Goal: Task Accomplishment & Management: Use online tool/utility

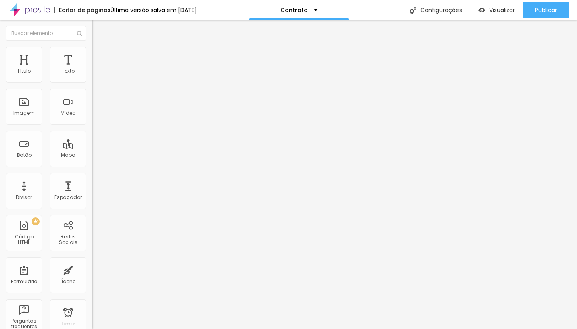
click at [92, 46] on img at bounding box center [95, 41] width 7 height 7
click at [84, 10] on div "Editor de páginas" at bounding box center [82, 10] width 56 height 6
click at [92, 52] on li "Estilo" at bounding box center [138, 50] width 92 height 8
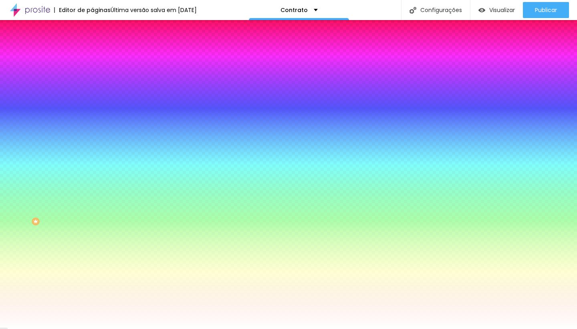
click at [92, 54] on img at bounding box center [95, 57] width 7 height 7
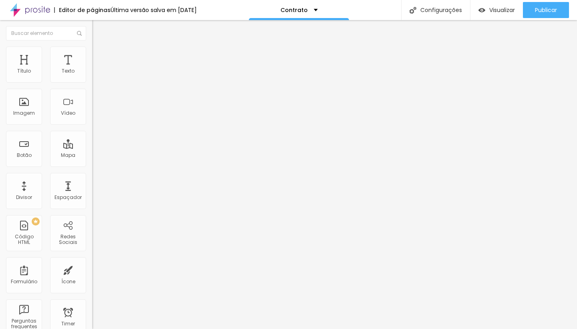
click at [98, 30] on img "button" at bounding box center [101, 29] width 6 height 6
click at [62, 67] on div "Texto" at bounding box center [68, 64] width 36 height 36
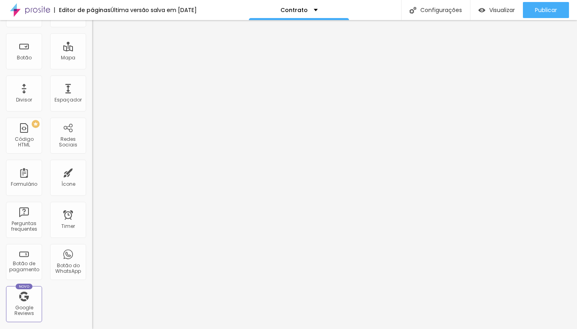
scroll to position [99, 0]
click at [25, 177] on div "Formulário" at bounding box center [24, 176] width 36 height 36
click at [23, 188] on div "Formulário" at bounding box center [24, 176] width 36 height 36
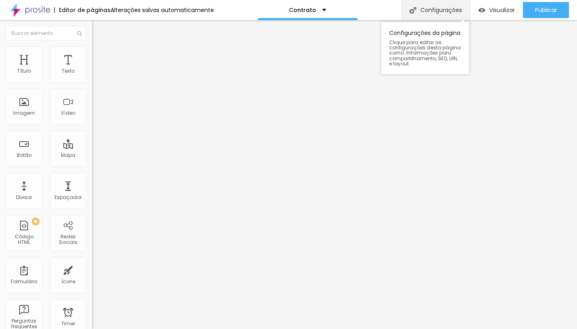
click at [433, 8] on div "Configurações" at bounding box center [435, 10] width 69 height 20
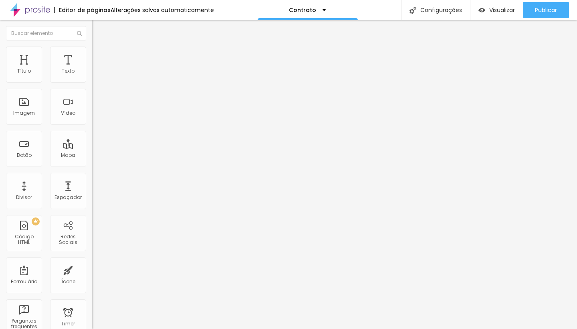
click at [98, 28] on img "button" at bounding box center [101, 29] width 6 height 6
click at [63, 69] on div "Texto" at bounding box center [68, 71] width 13 height 6
click at [65, 74] on div "Texto" at bounding box center [68, 71] width 13 height 6
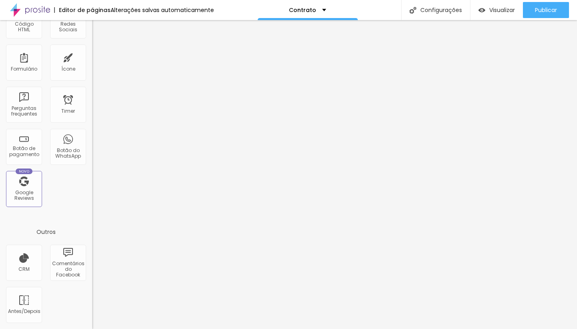
scroll to position [214, 0]
click at [23, 73] on div "Formulário" at bounding box center [24, 62] width 36 height 36
click at [23, 61] on div "Formulário" at bounding box center [24, 62] width 36 height 36
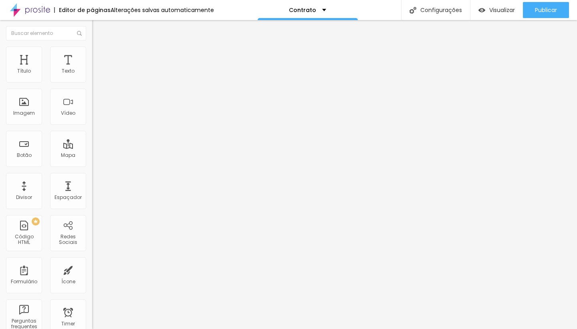
scroll to position [0, 0]
click at [83, 8] on div "Editor de páginas" at bounding box center [82, 10] width 56 height 6
click at [26, 71] on div "Título" at bounding box center [24, 71] width 14 height 6
click at [62, 74] on div "Texto" at bounding box center [68, 71] width 13 height 6
click at [62, 64] on div "Texto" at bounding box center [68, 64] width 36 height 36
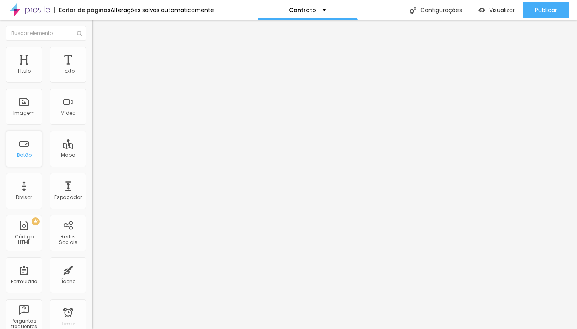
click at [24, 150] on div "Botão" at bounding box center [24, 149] width 36 height 36
click at [24, 158] on div "Botão" at bounding box center [24, 155] width 15 height 6
click at [19, 165] on div "Botão" at bounding box center [24, 149] width 36 height 36
click at [63, 79] on div "Texto" at bounding box center [68, 64] width 36 height 36
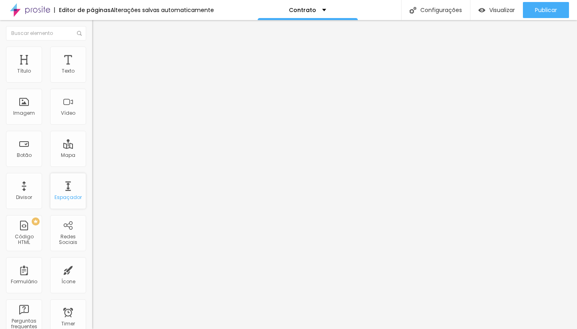
click at [60, 200] on div "Espaçador" at bounding box center [67, 197] width 27 height 6
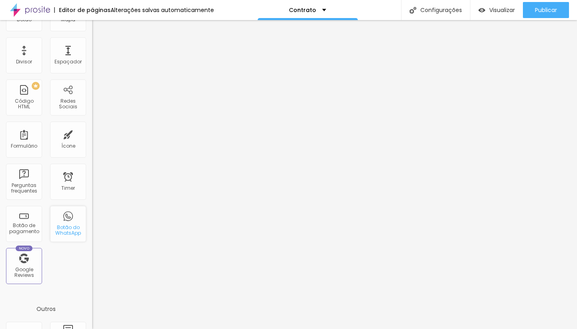
scroll to position [137, 0]
click at [63, 144] on div "Ícone" at bounding box center [68, 144] width 14 height 6
click at [21, 152] on div "Formulário" at bounding box center [24, 137] width 36 height 36
click at [21, 149] on div "Formulário" at bounding box center [24, 137] width 36 height 36
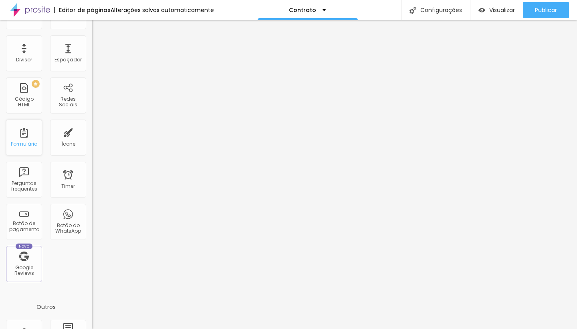
click at [21, 149] on div "Formulário" at bounding box center [24, 137] width 36 height 36
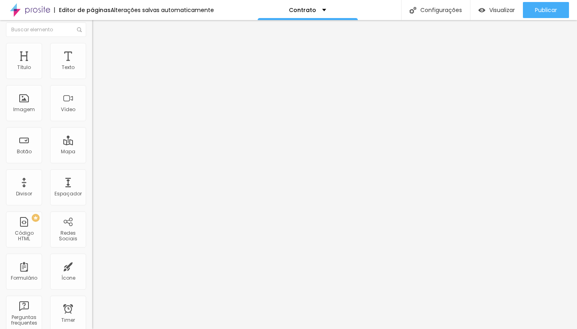
scroll to position [0, 0]
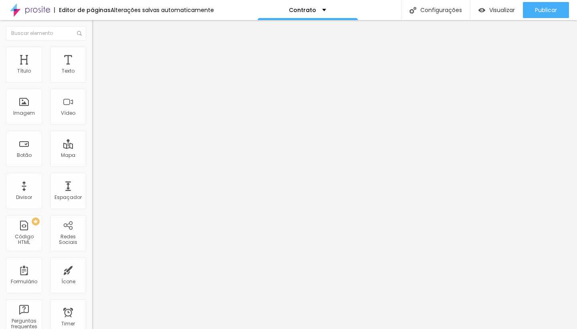
click at [92, 81] on div "Contrato" at bounding box center [138, 74] width 92 height 14
click at [92, 81] on img at bounding box center [94, 83] width 5 height 5
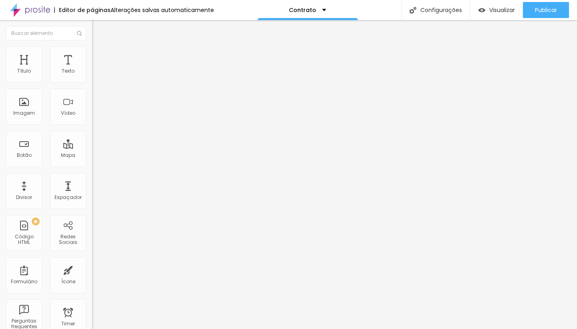
type input "T"
type input "Local Cerimonia"
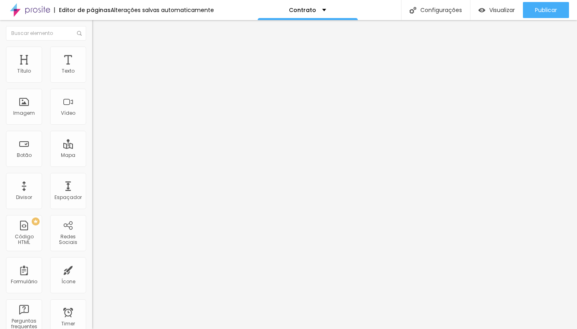
click at [92, 81] on img at bounding box center [94, 83] width 5 height 5
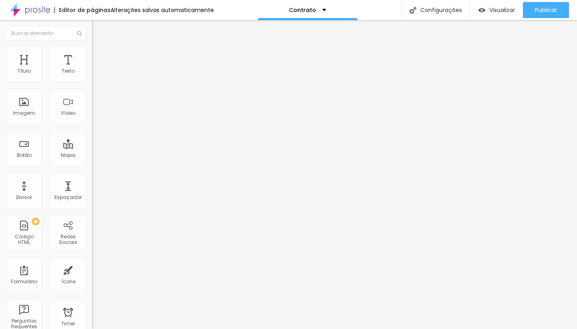
type input "T"
type input "Local da Festa"
click at [92, 81] on img at bounding box center [94, 83] width 5 height 5
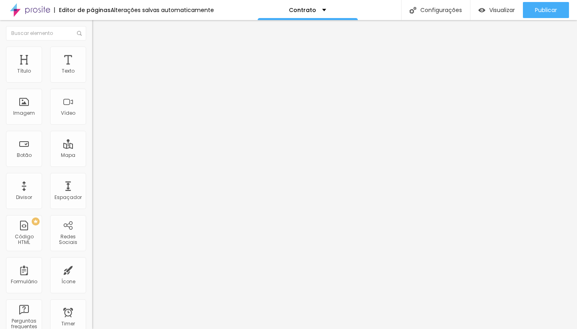
scroll to position [175, 0]
drag, startPoint x: 255, startPoint y: 168, endPoint x: 270, endPoint y: 105, distance: 64.4
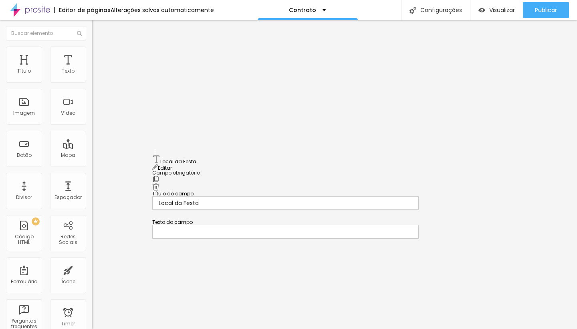
drag, startPoint x: 154, startPoint y: 188, endPoint x: 154, endPoint y: 157, distance: 30.9
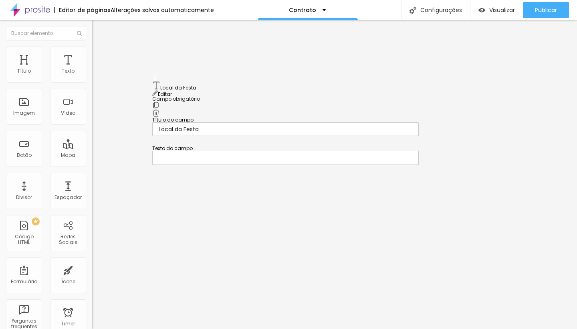
drag, startPoint x: 155, startPoint y: 163, endPoint x: 158, endPoint y: 86, distance: 76.6
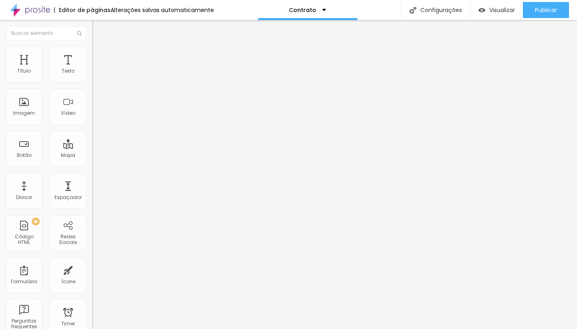
scroll to position [155, 0]
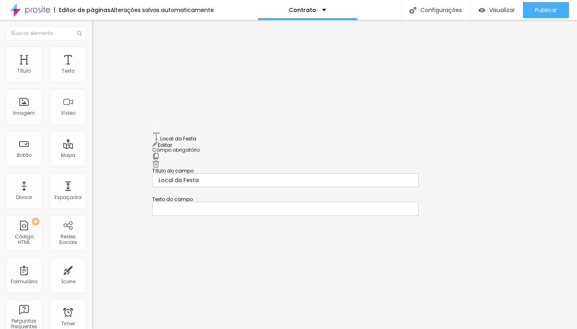
drag, startPoint x: 155, startPoint y: 109, endPoint x: 157, endPoint y: 148, distance: 38.5
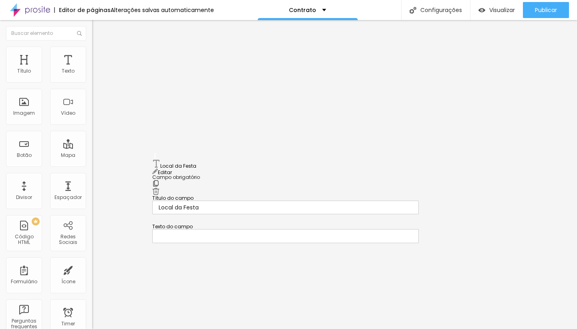
drag, startPoint x: 155, startPoint y: 104, endPoint x: 153, endPoint y: 165, distance: 61.3
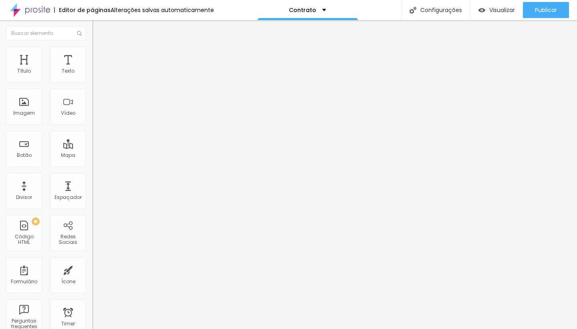
click at [92, 81] on img at bounding box center [94, 83] width 5 height 5
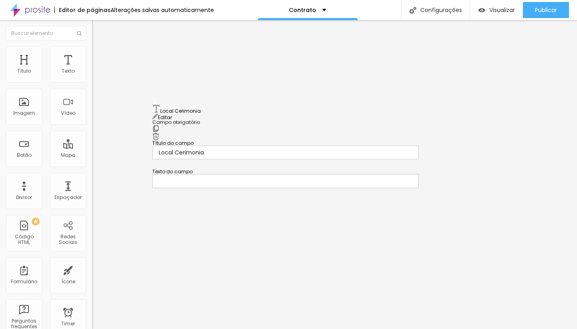
drag, startPoint x: 154, startPoint y: 203, endPoint x: 150, endPoint y: 107, distance: 95.8
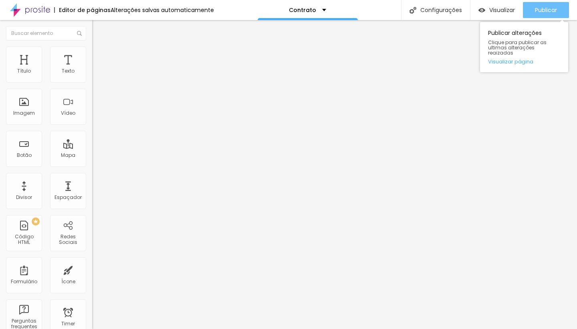
click at [538, 9] on span "Publicar" at bounding box center [546, 10] width 22 height 6
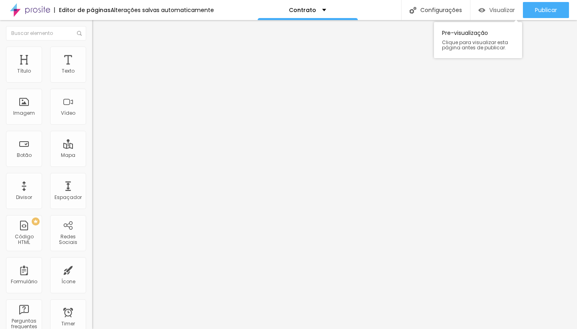
click at [482, 11] on img "button" at bounding box center [481, 10] width 7 height 7
